Goal: Task Accomplishment & Management: Use online tool/utility

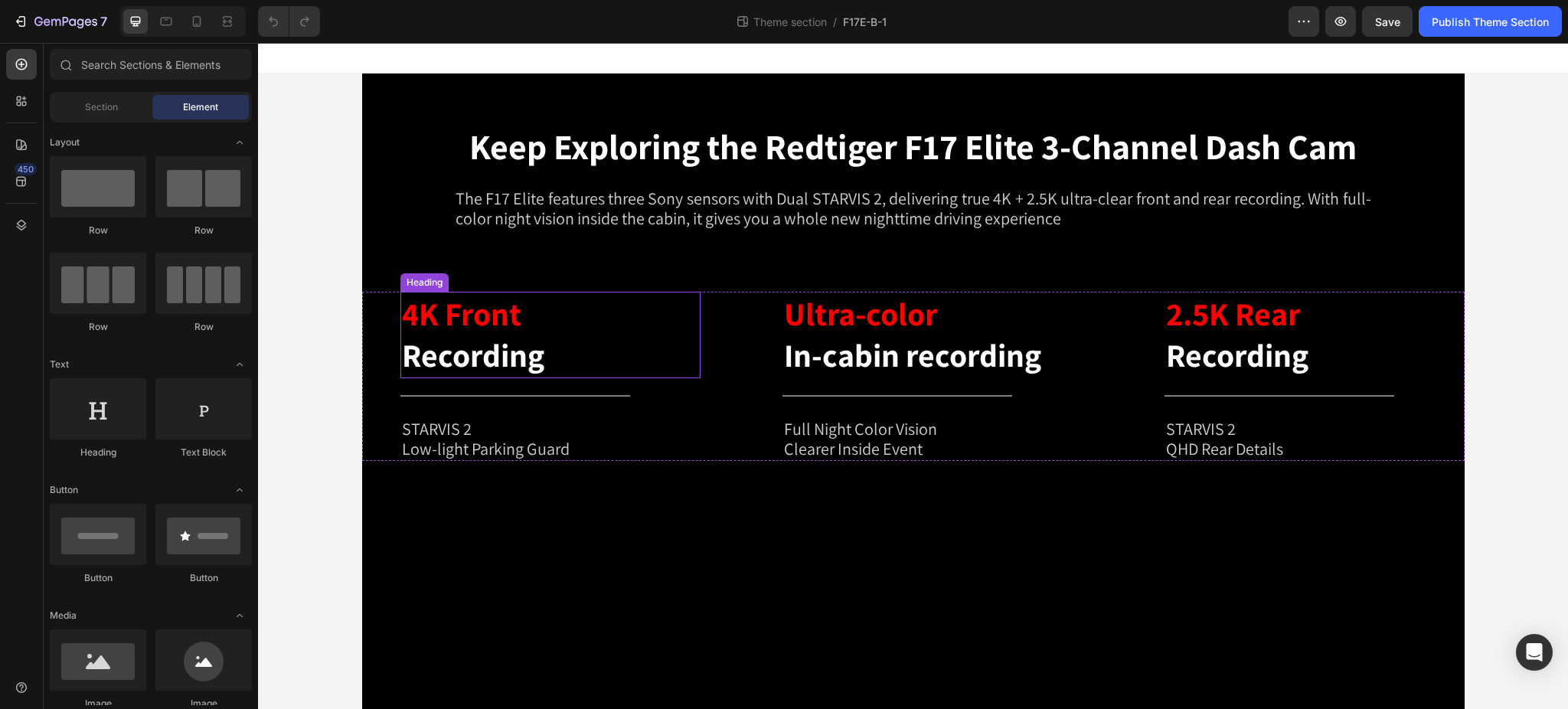
click at [588, 304] on h2 "4K Front Recording" at bounding box center [550, 335] width 300 height 87
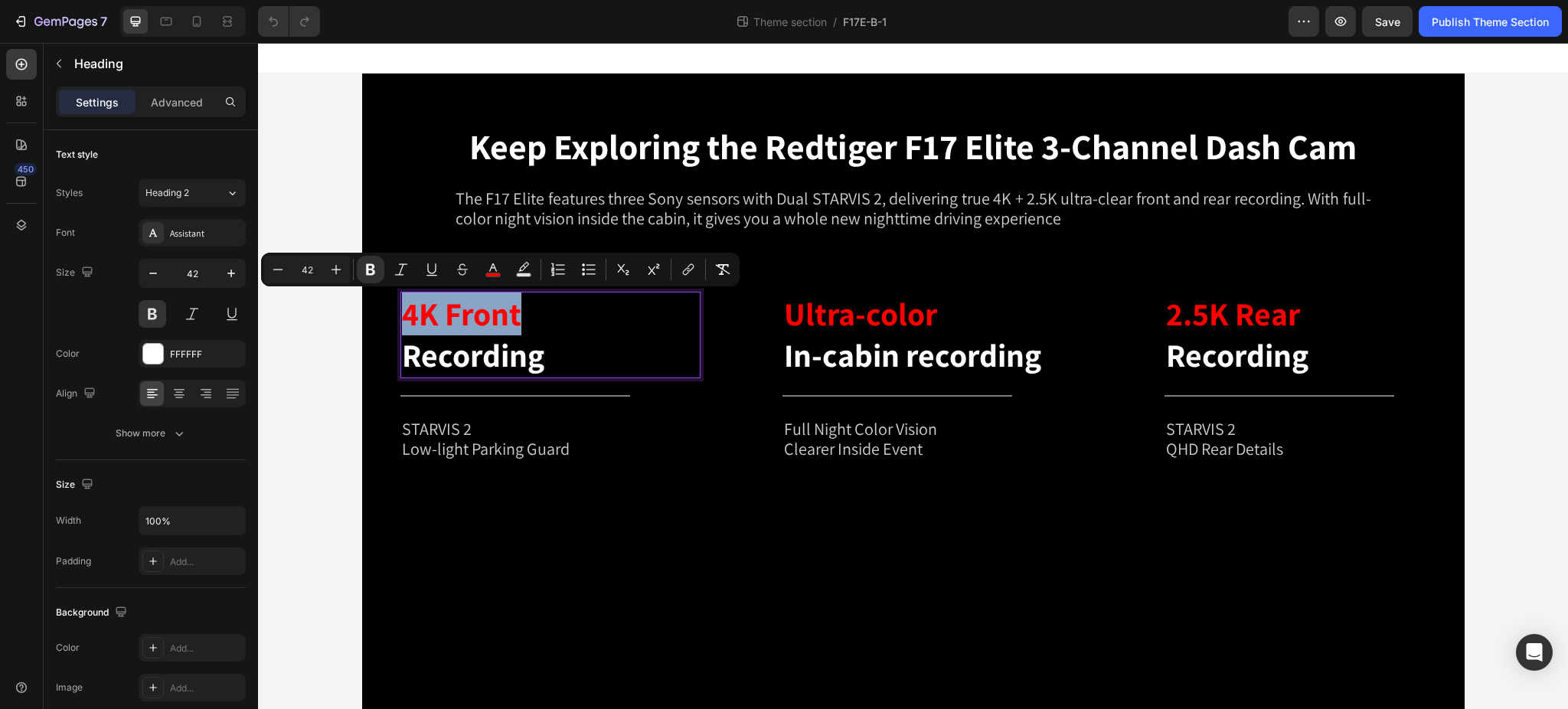
drag, startPoint x: 517, startPoint y: 318, endPoint x: 397, endPoint y: 326, distance: 120.3
click at [402, 326] on p "4K Front Recording" at bounding box center [550, 335] width 297 height 83
click at [492, 270] on icon "Editor contextual toolbar" at bounding box center [493, 269] width 16 height 16
type input "FF0000"
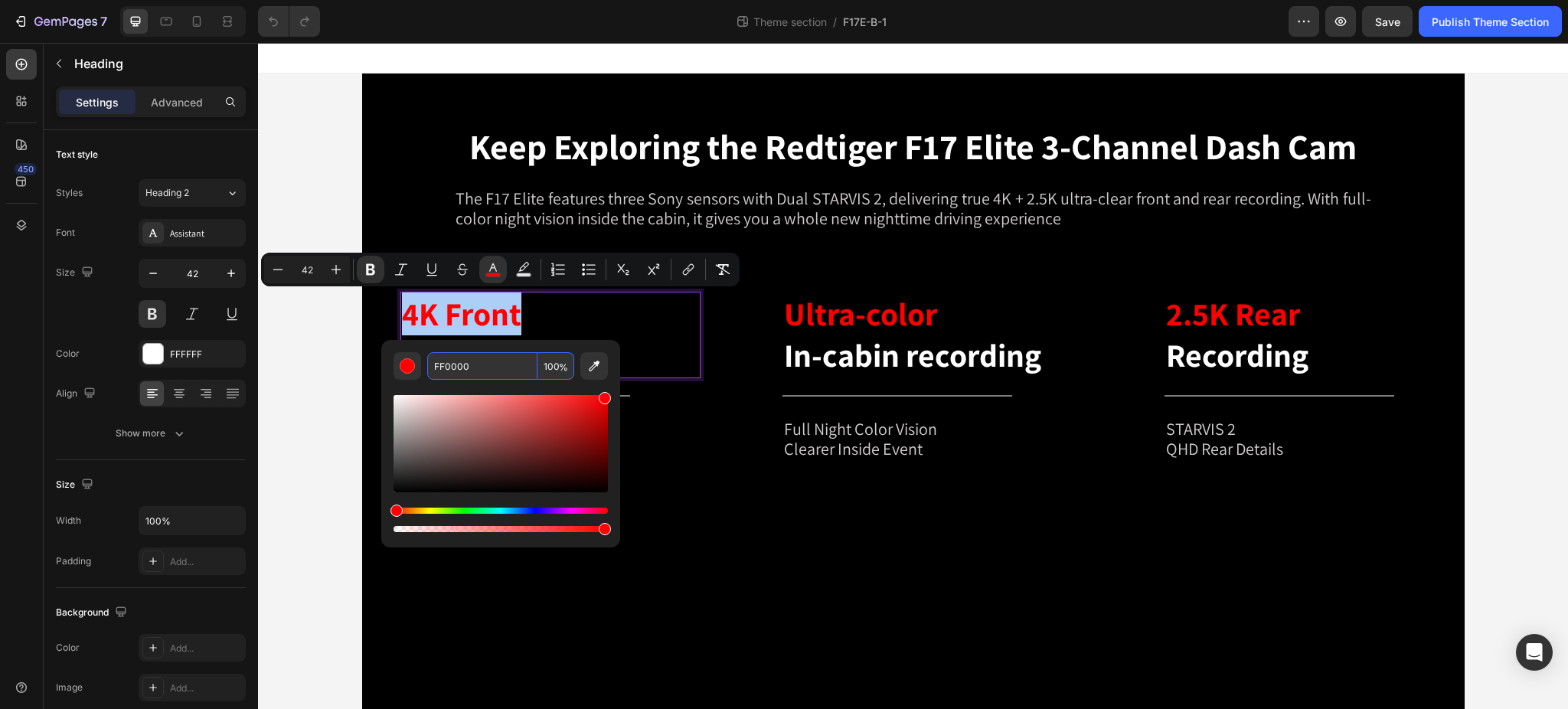
click at [476, 367] on input "FF0000" at bounding box center [482, 366] width 111 height 27
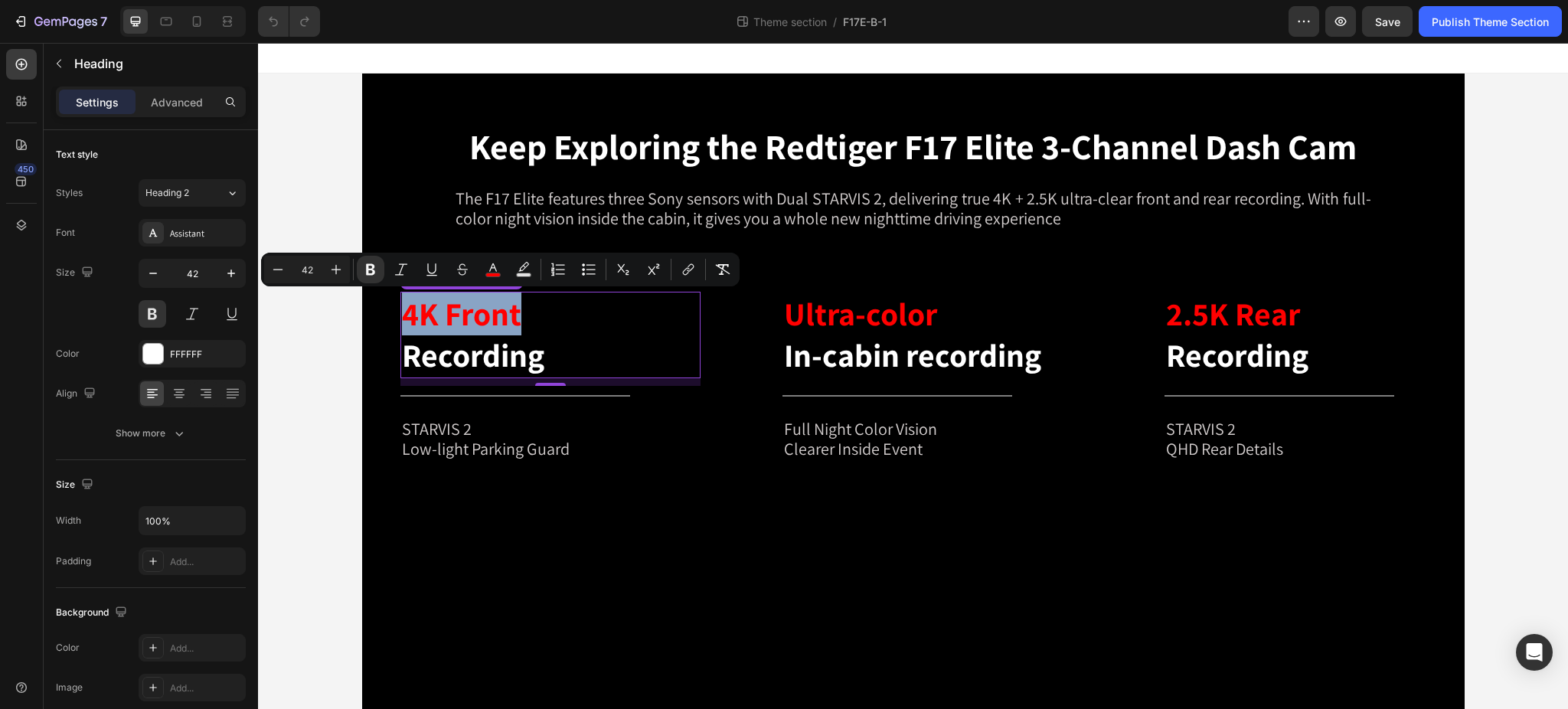
click at [503, 314] on strong "4K Front" at bounding box center [462, 314] width 120 height 42
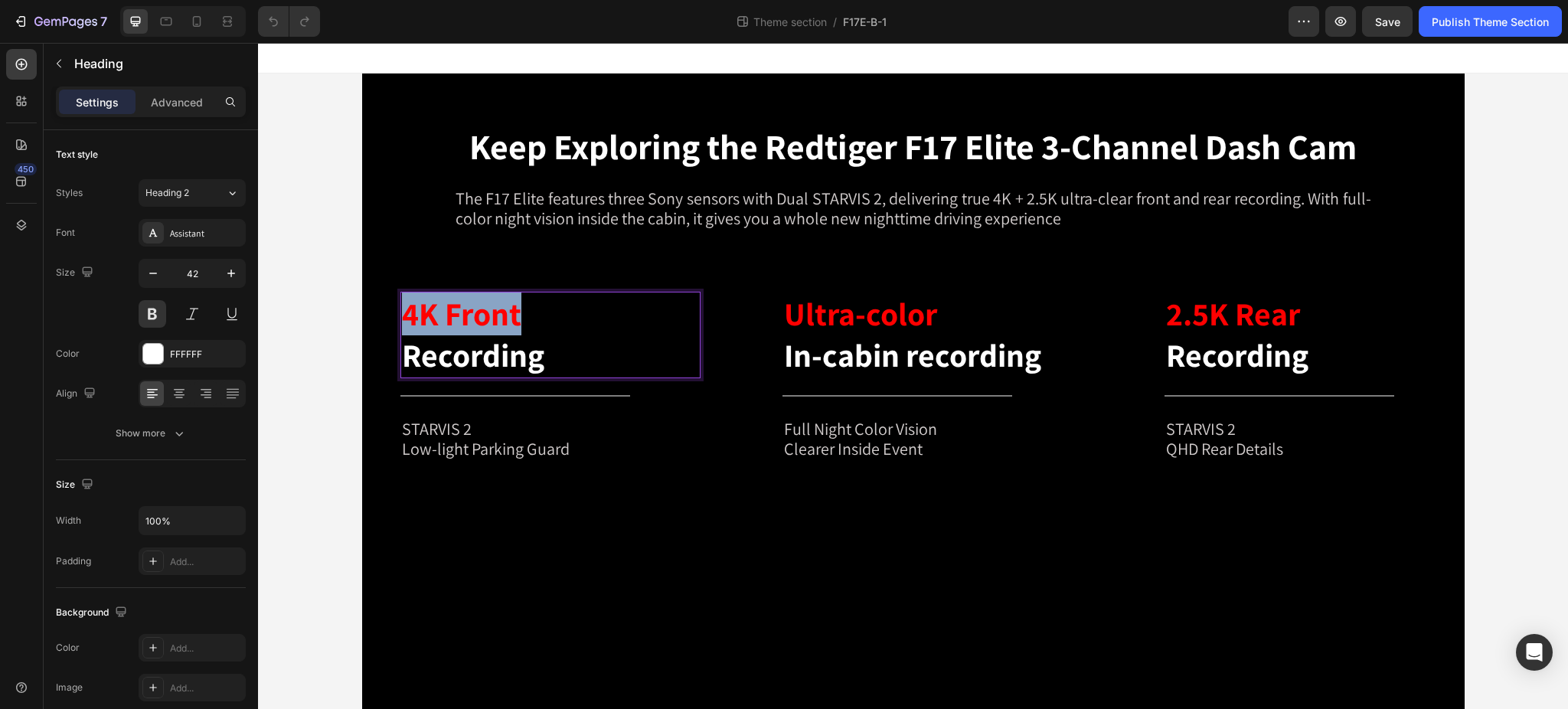
drag, startPoint x: 516, startPoint y: 315, endPoint x: 394, endPoint y: 316, distance: 122.0
click at [402, 316] on p "4K Front Recording" at bounding box center [550, 335] width 297 height 83
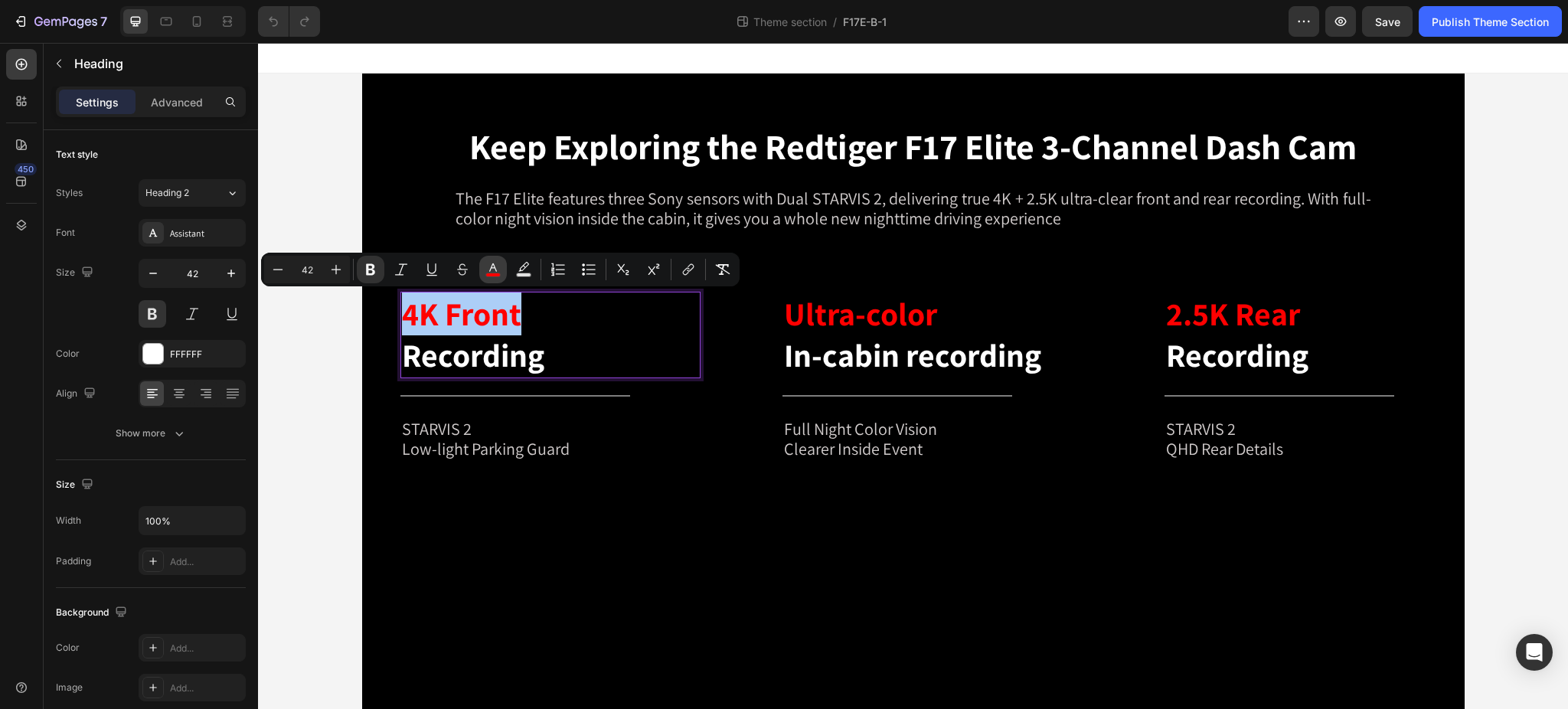
click at [486, 263] on icon "Editor contextual toolbar" at bounding box center [493, 269] width 16 height 16
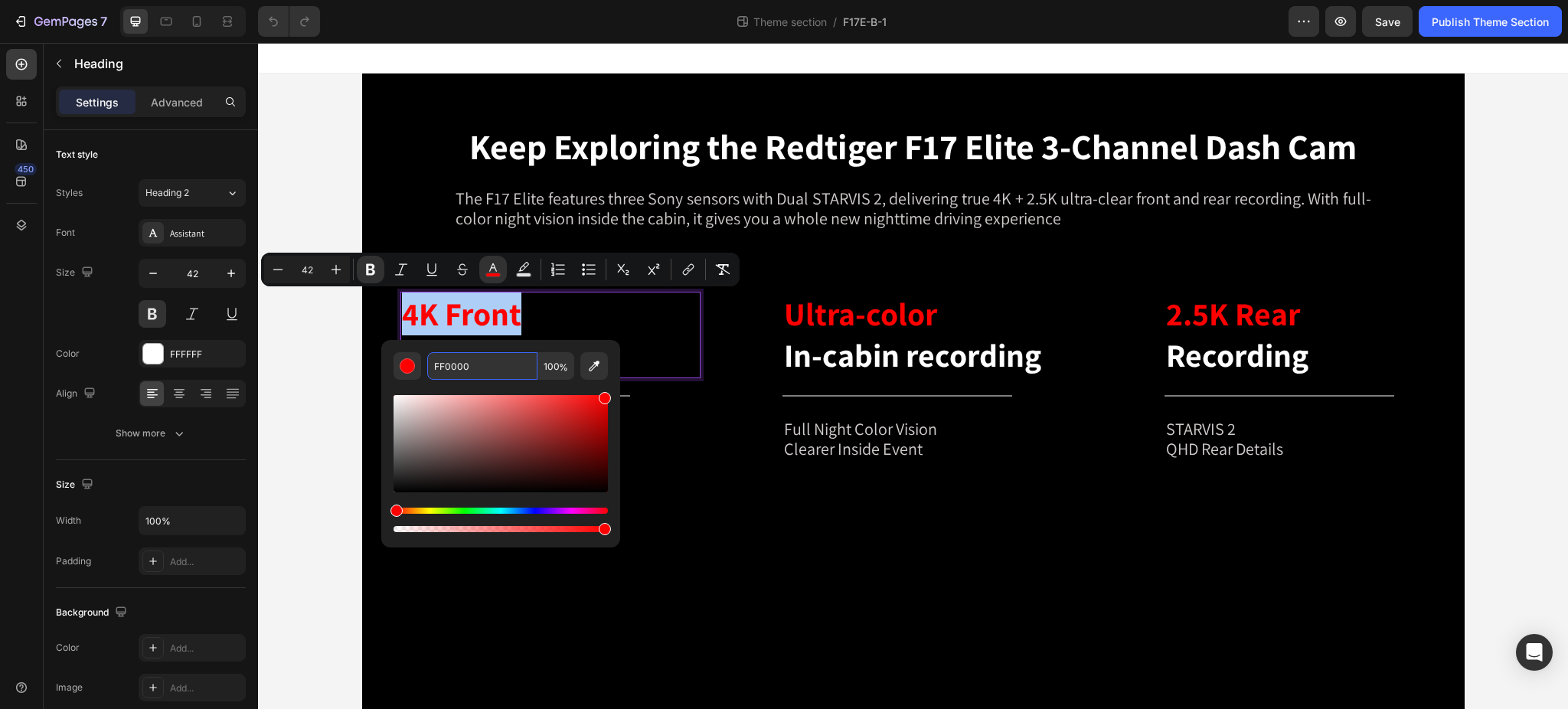
click at [478, 355] on input "FF0000" at bounding box center [482, 366] width 111 height 27
paste input "e90d0d"
type input "E90D0D"
click at [746, 322] on div "4K Front Recording Heading 10 Title Line STARVIS 2 Low-light Parking Guard Text…" at bounding box center [913, 376] width 1103 height 169
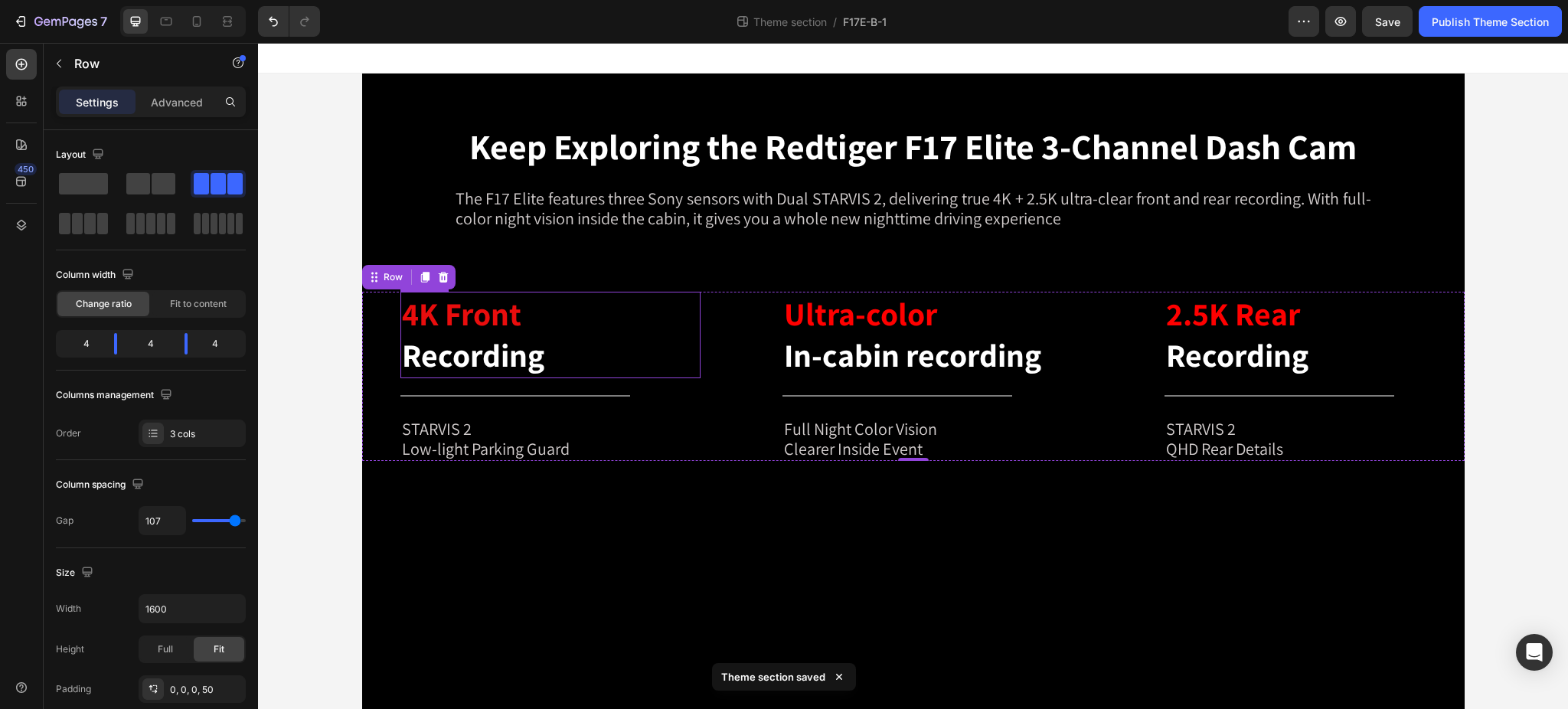
click at [509, 310] on strong "4K Front" at bounding box center [462, 314] width 120 height 42
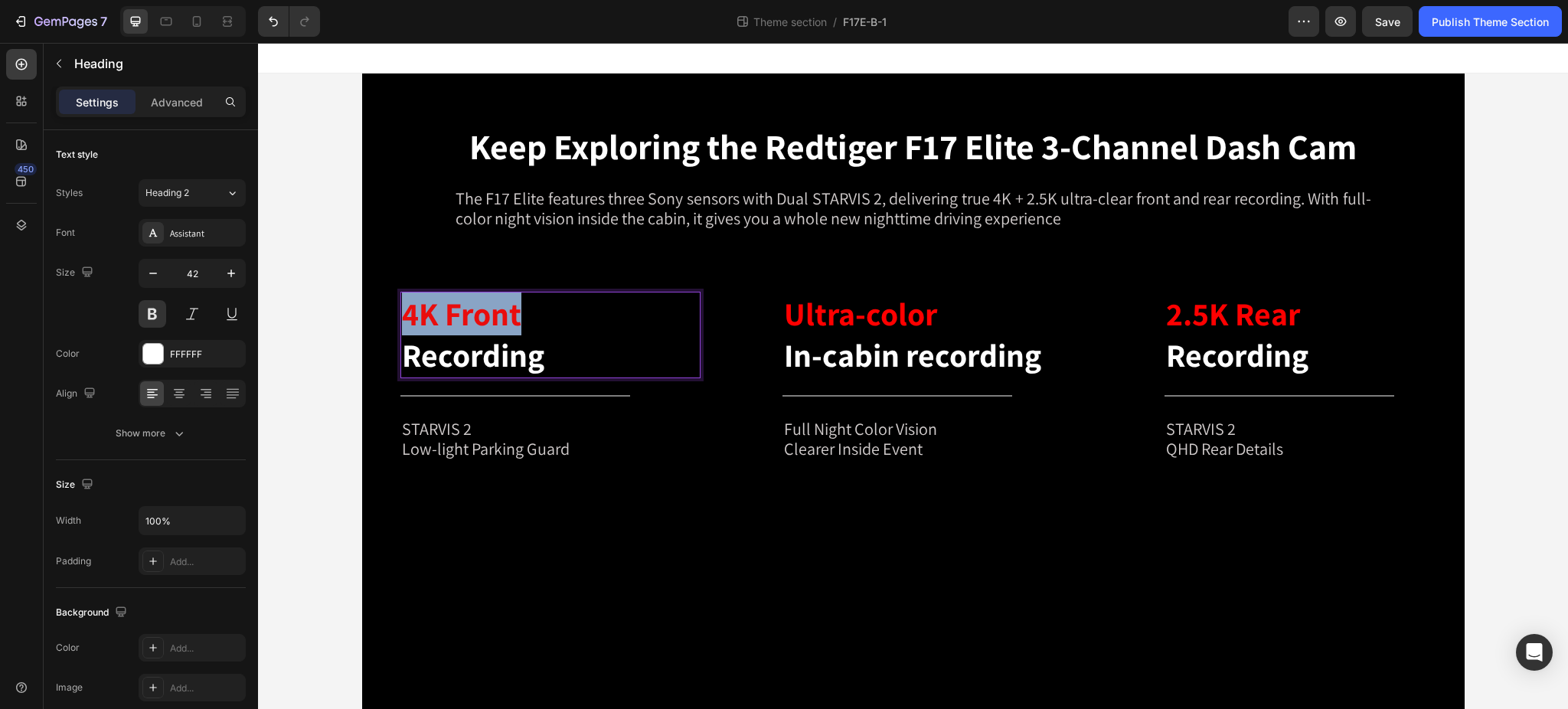
drag, startPoint x: 519, startPoint y: 318, endPoint x: 396, endPoint y: 324, distance: 123.1
click at [402, 324] on p "4K Front Recording" at bounding box center [550, 335] width 297 height 83
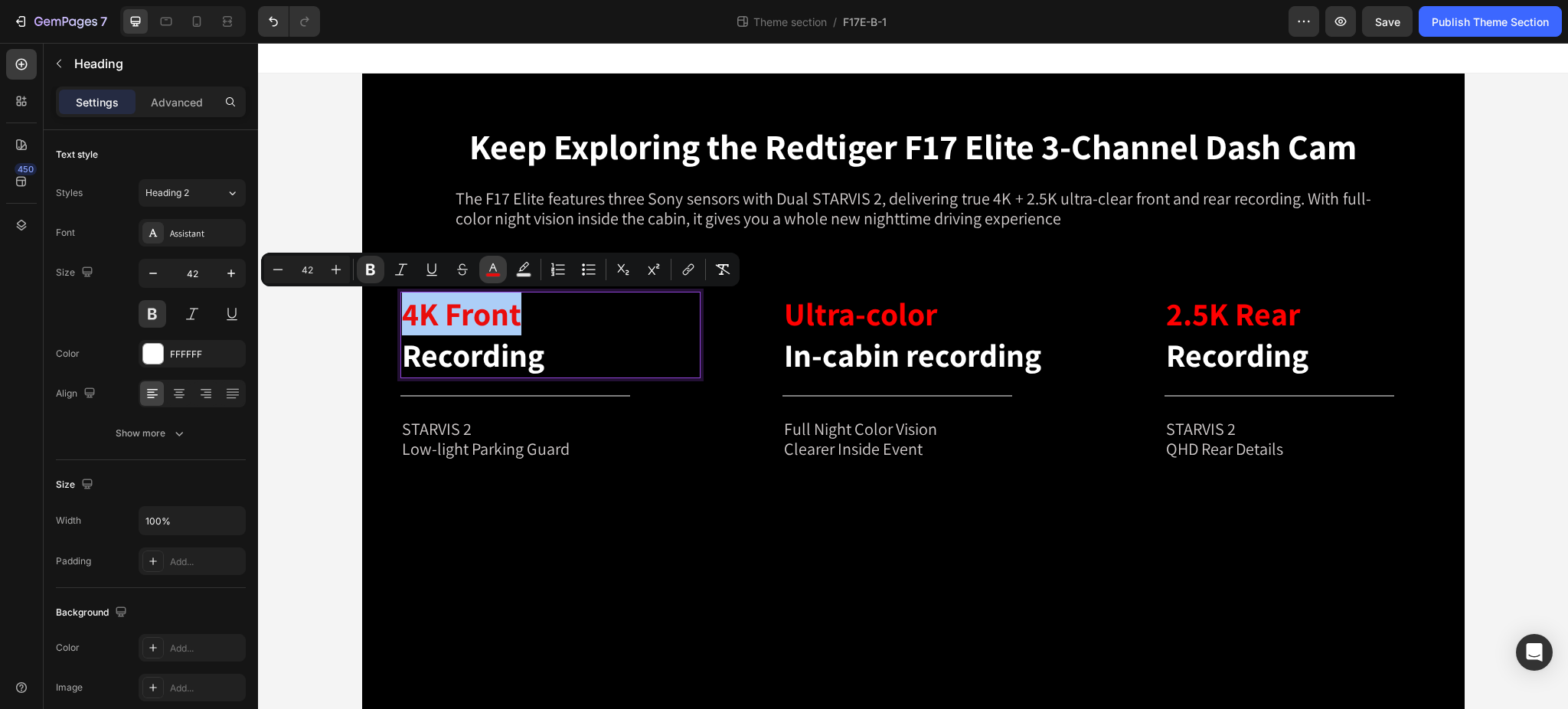
click at [496, 263] on icon "Editor contextual toolbar" at bounding box center [493, 269] width 16 height 16
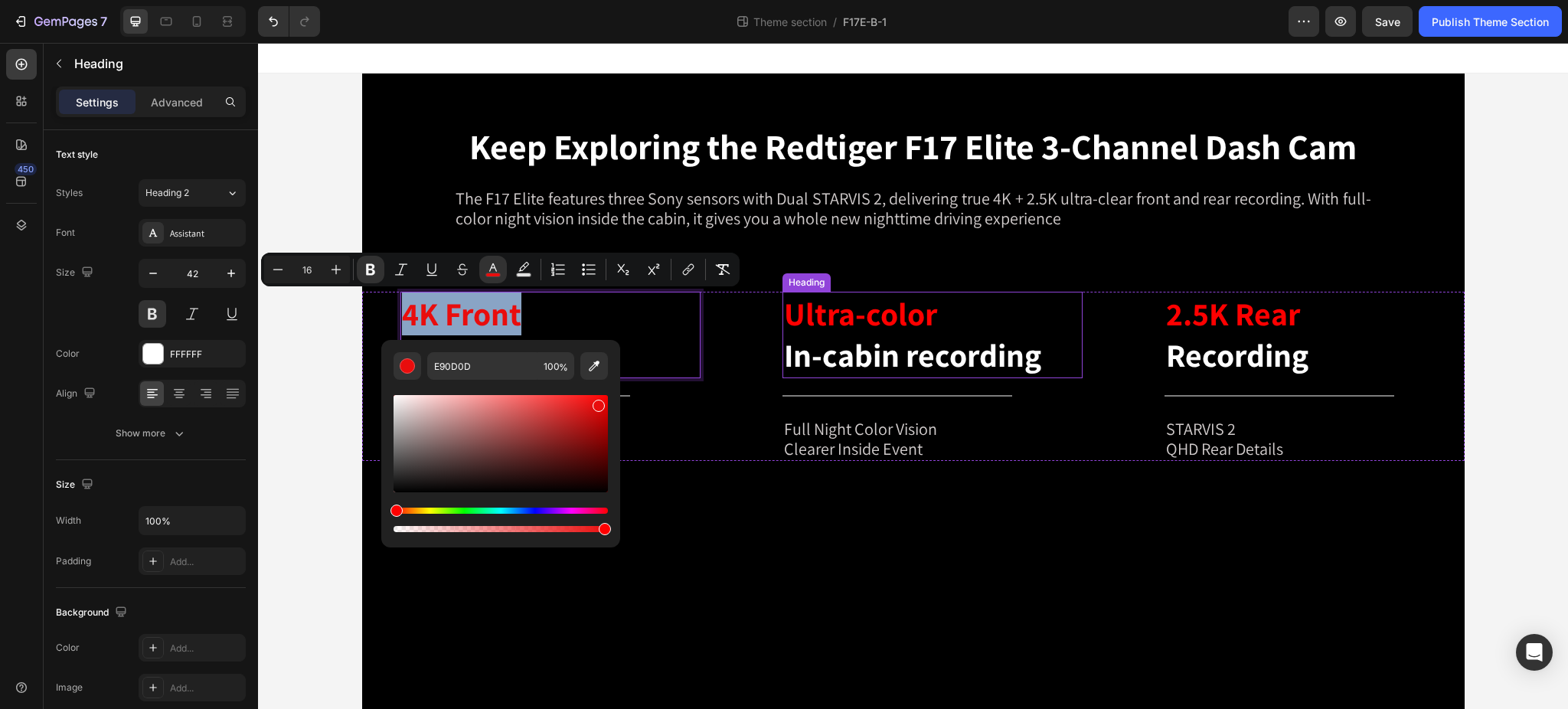
click at [851, 317] on span "Ultra-color" at bounding box center [860, 314] width 153 height 42
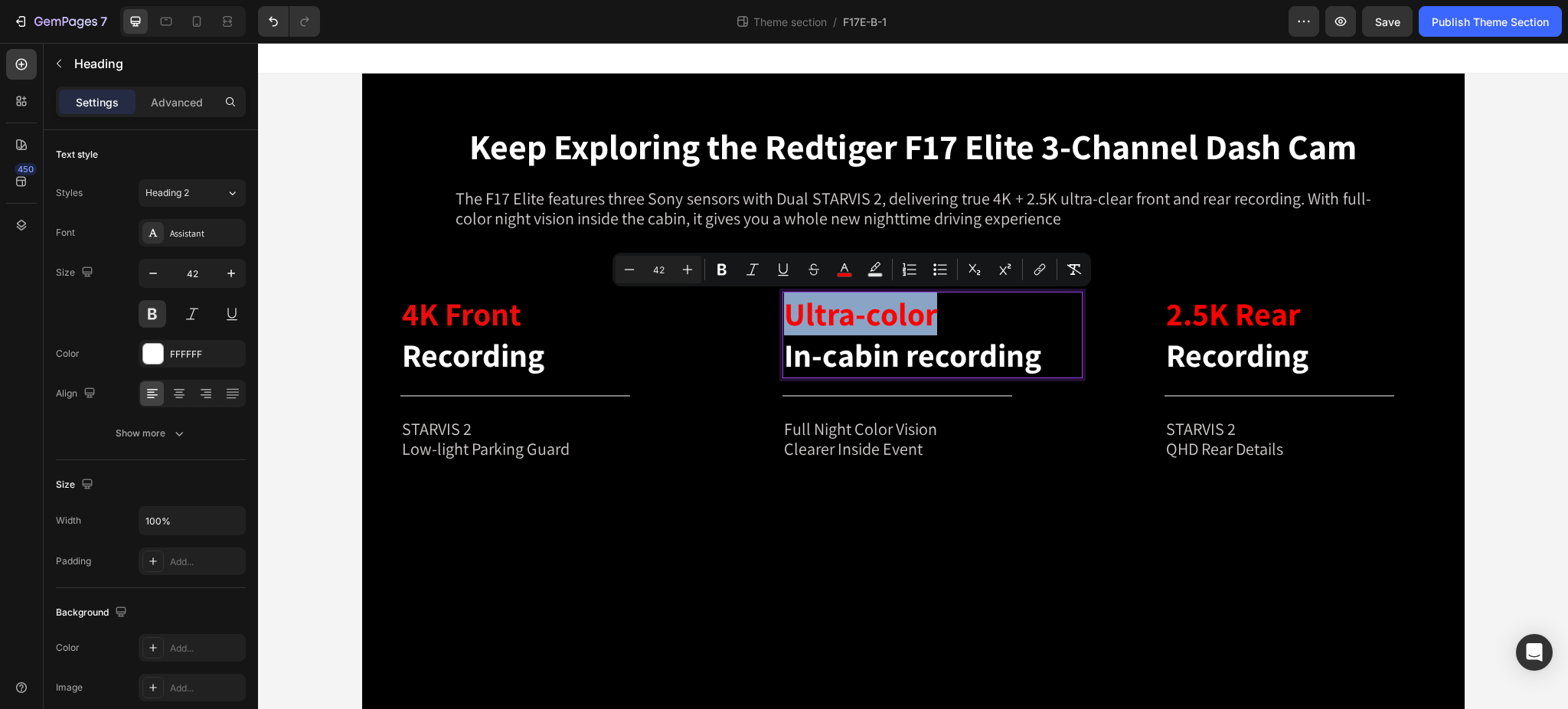
drag, startPoint x: 928, startPoint y: 317, endPoint x: 777, endPoint y: 322, distance: 151.1
click at [784, 322] on span "Ultra-color" at bounding box center [860, 314] width 153 height 42
click at [842, 270] on icon "Editor contextual toolbar" at bounding box center [844, 269] width 16 height 16
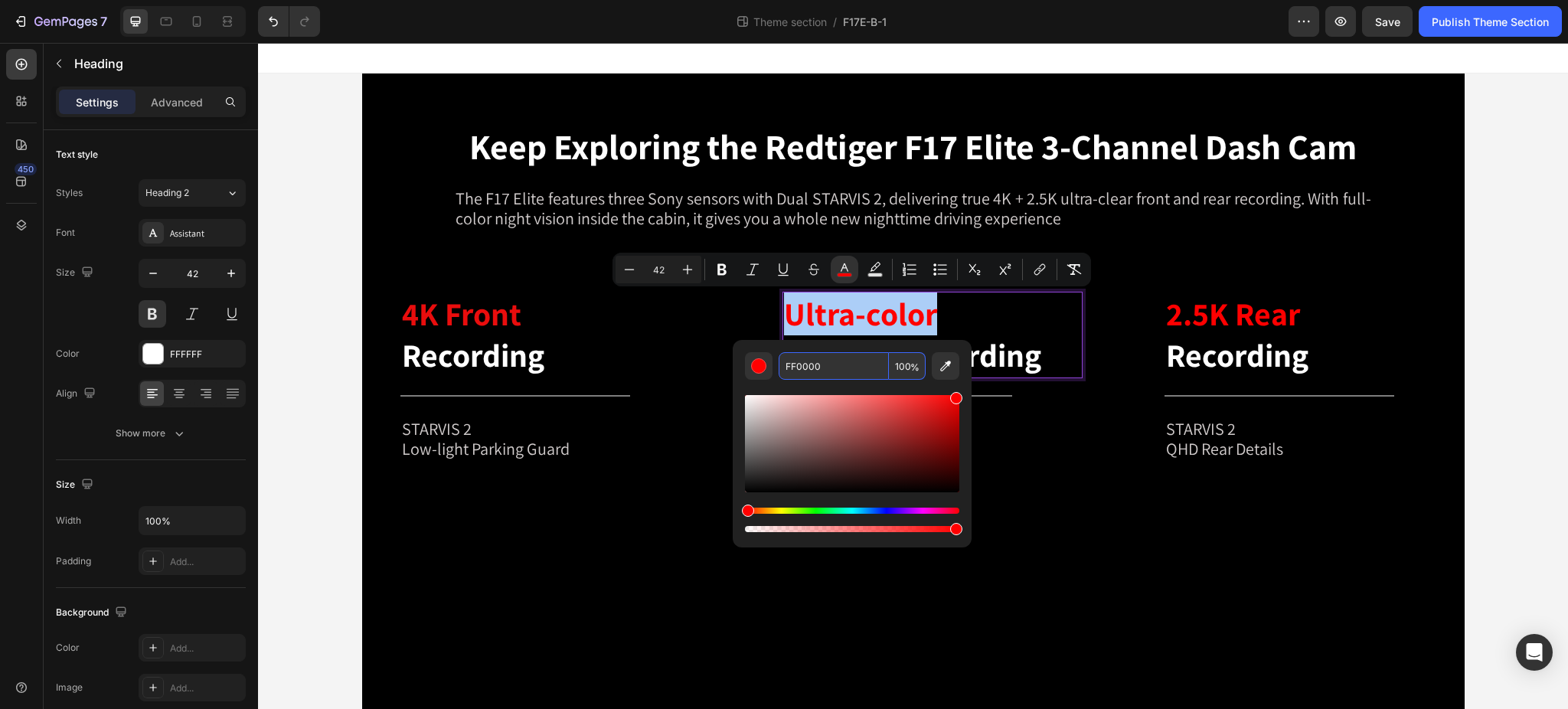
click at [810, 368] on input "FF0000" at bounding box center [834, 366] width 111 height 27
paste input "e90d0d"
type input "E90D0D"
click at [996, 317] on p "Ultra-color In-cabin recording" at bounding box center [933, 335] width 297 height 83
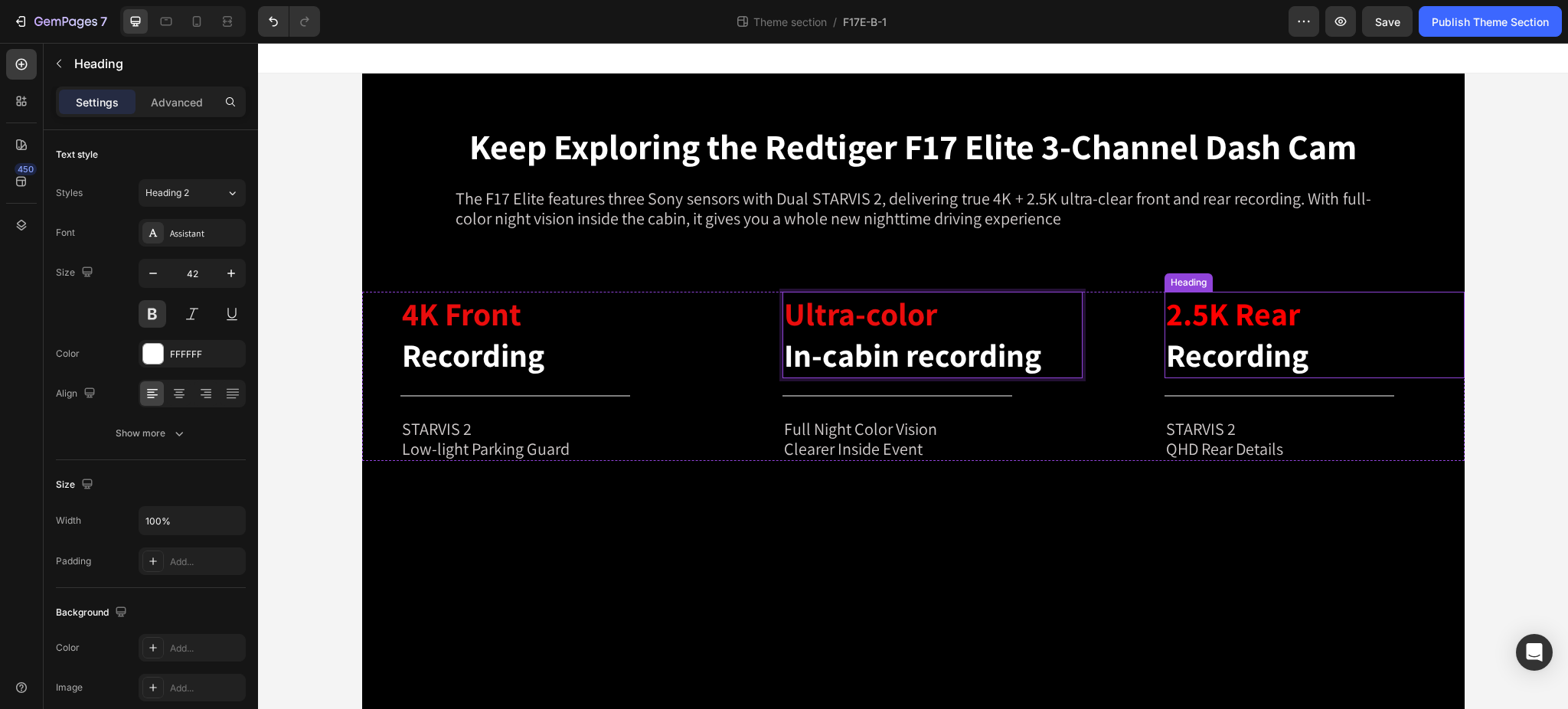
click at [1296, 315] on h2 "2.5K Rear Recording" at bounding box center [1315, 335] width 300 height 87
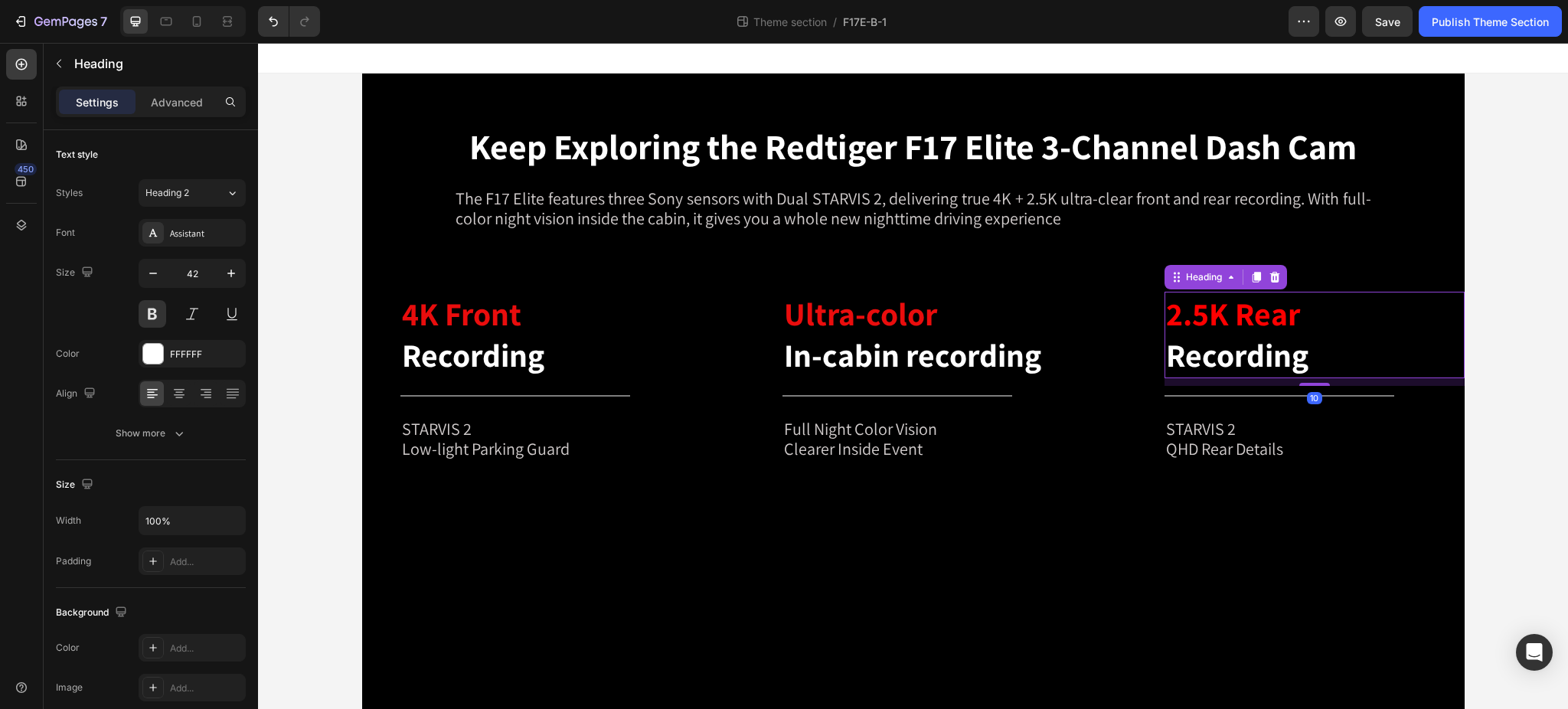
click at [1293, 315] on h2 "2.5K Rear Recording" at bounding box center [1315, 335] width 300 height 87
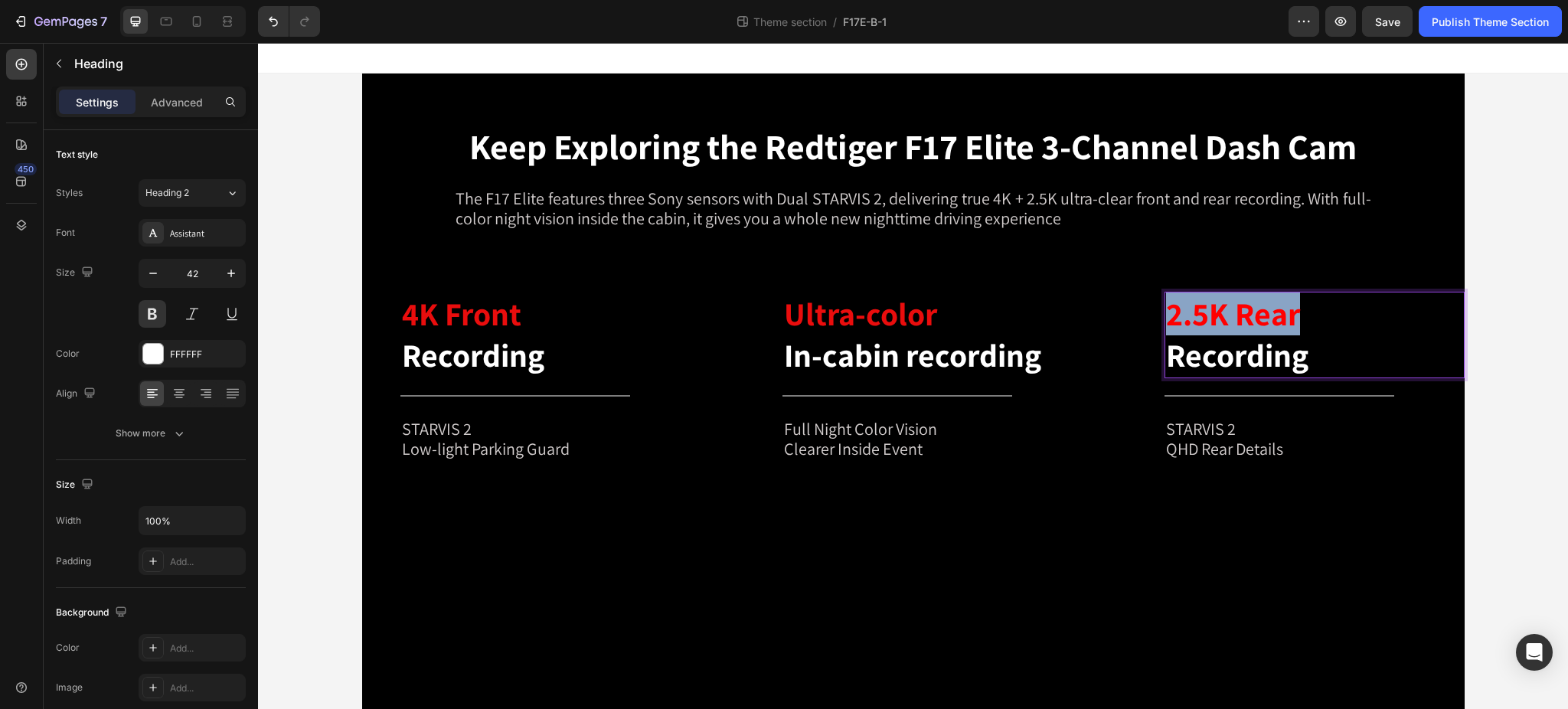
drag, startPoint x: 1293, startPoint y: 318, endPoint x: 1164, endPoint y: 325, distance: 129.2
click at [1166, 325] on p "2.5K Rear Recording" at bounding box center [1314, 335] width 297 height 83
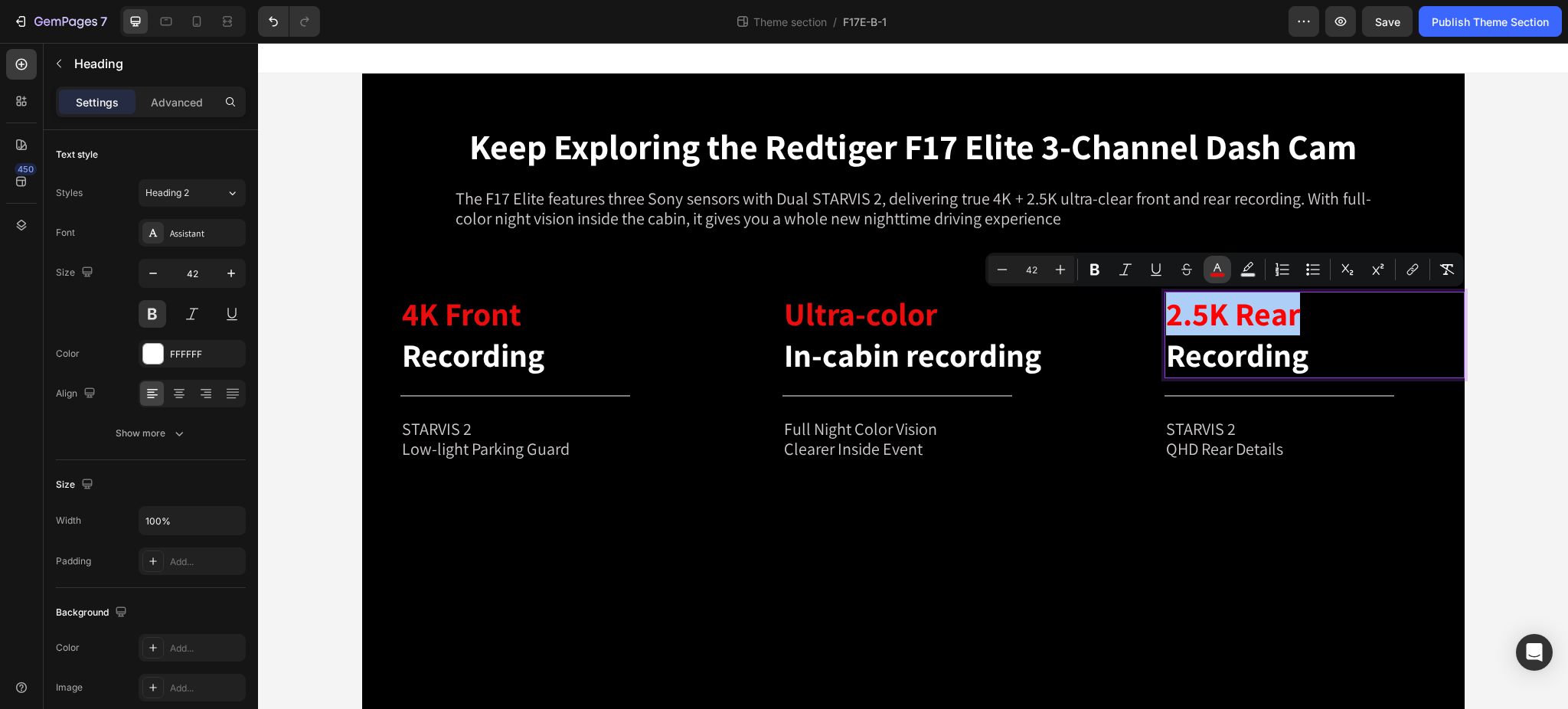
drag, startPoint x: 1211, startPoint y: 274, endPoint x: 1207, endPoint y: 281, distance: 8.1
click at [1211, 274] on rect "Editor contextual toolbar" at bounding box center [1218, 275] width 15 height 4
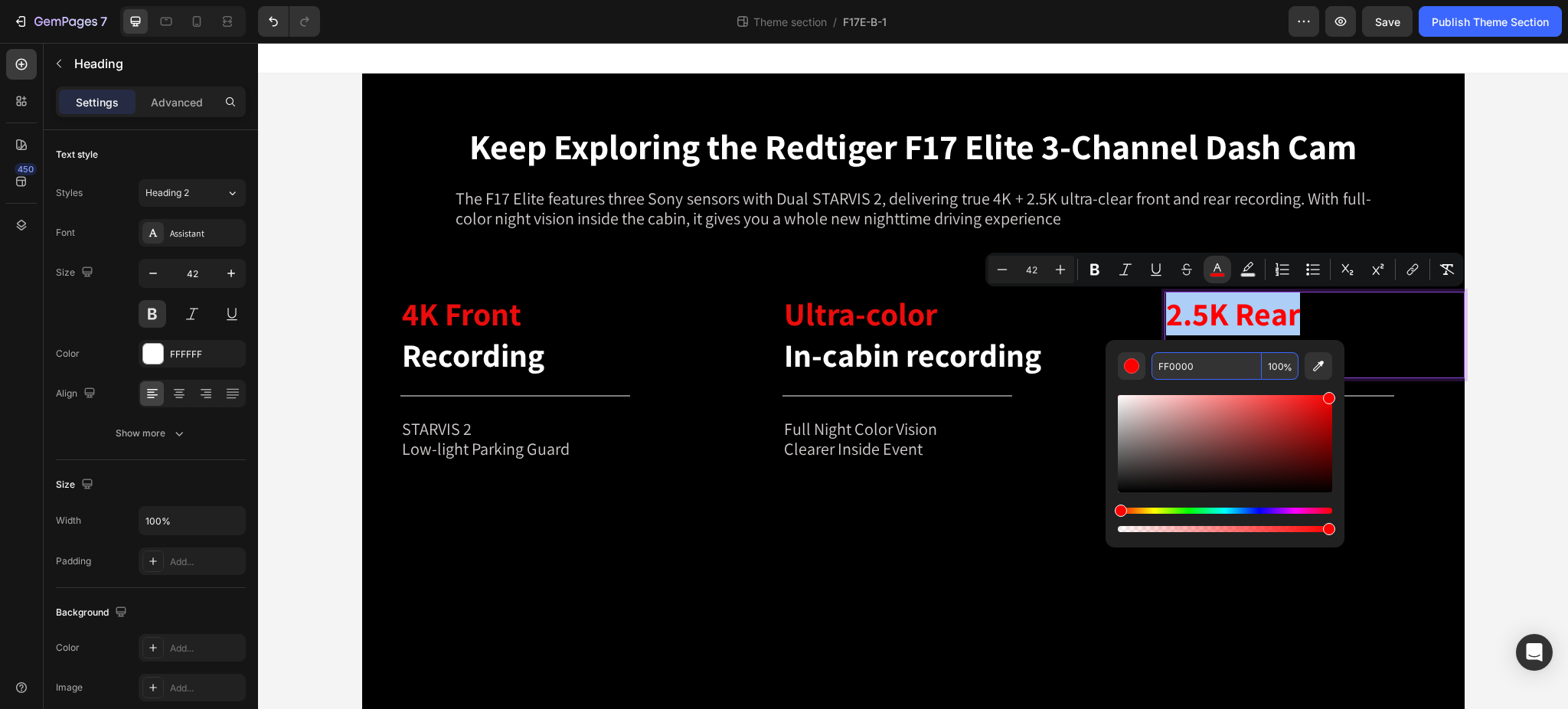
click at [1183, 361] on input "FF0000" at bounding box center [1206, 366] width 111 height 27
paste input "e90d0d"
type input "E90D0D"
click at [1319, 315] on p "2.5K Rear Recording" at bounding box center [1314, 335] width 297 height 83
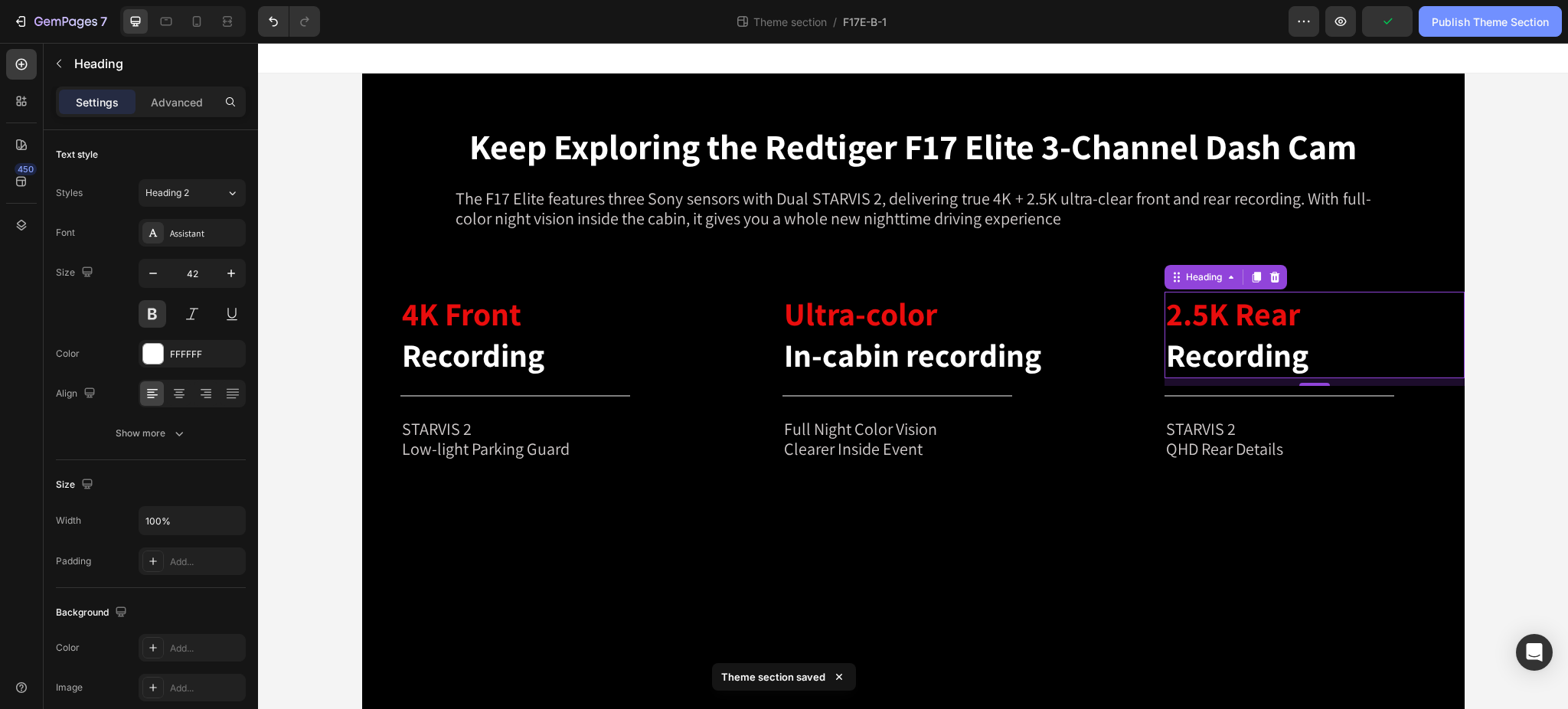
click at [1482, 22] on div "Publish Theme Section" at bounding box center [1490, 22] width 117 height 16
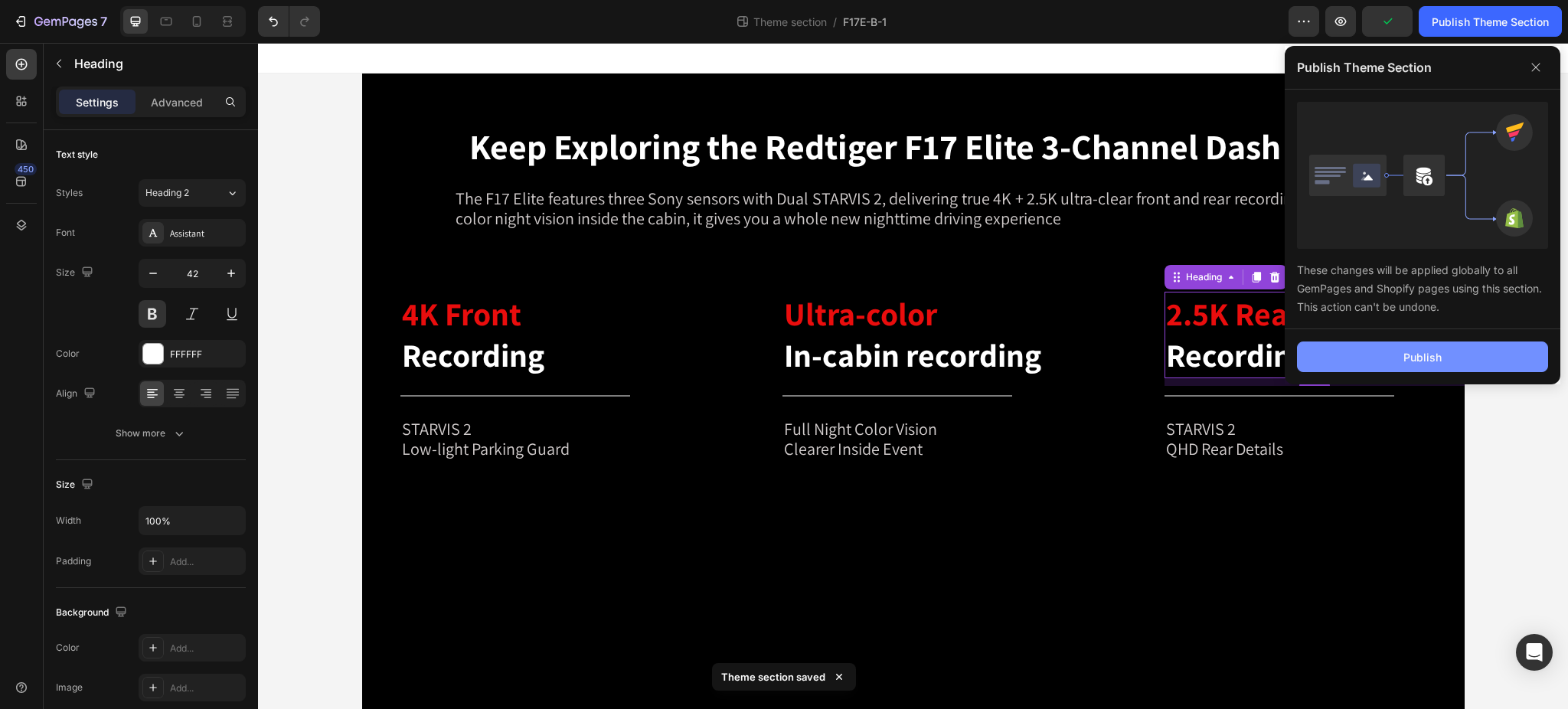
click at [1403, 361] on button "Publish" at bounding box center [1423, 356] width 251 height 30
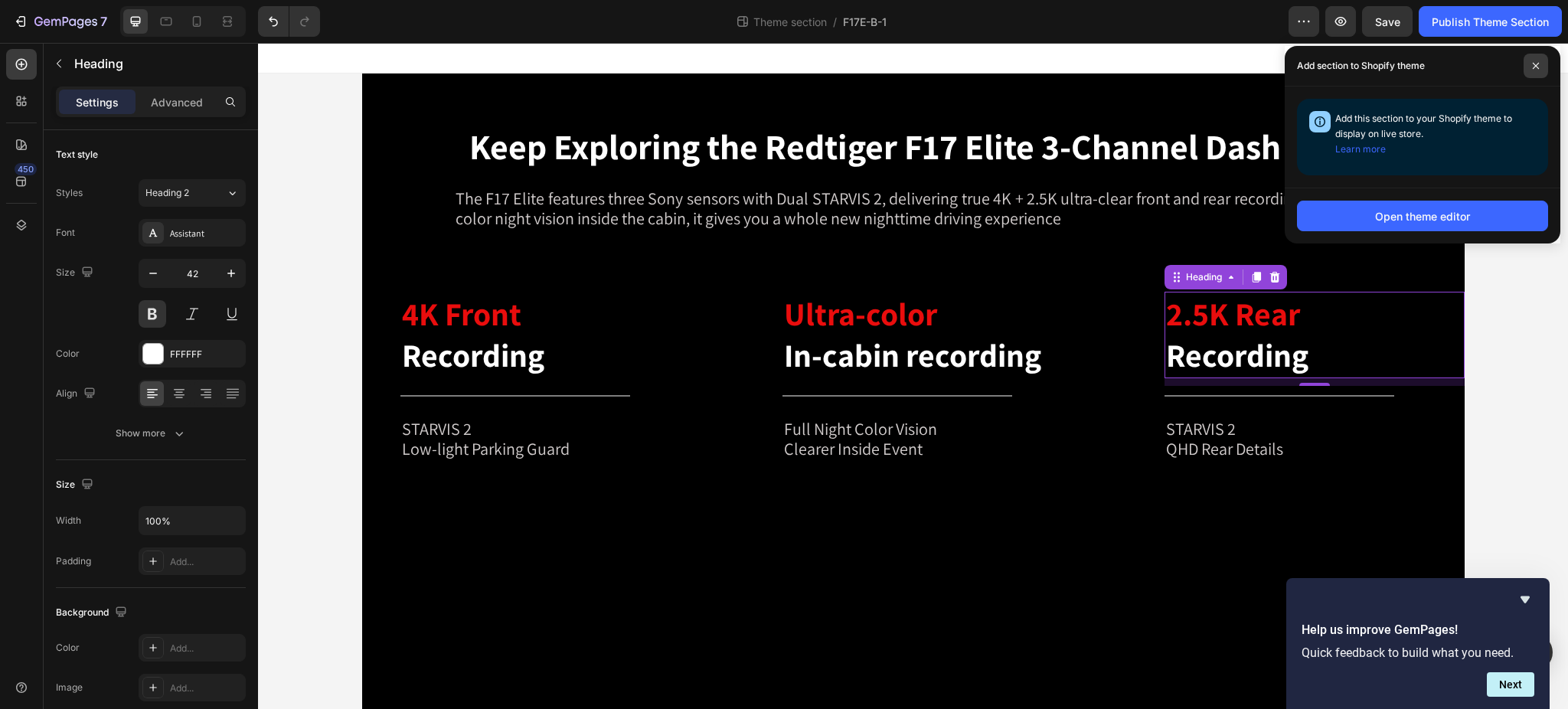
click at [1533, 60] on span at bounding box center [1535, 66] width 25 height 25
